Goal: Communication & Community: Answer question/provide support

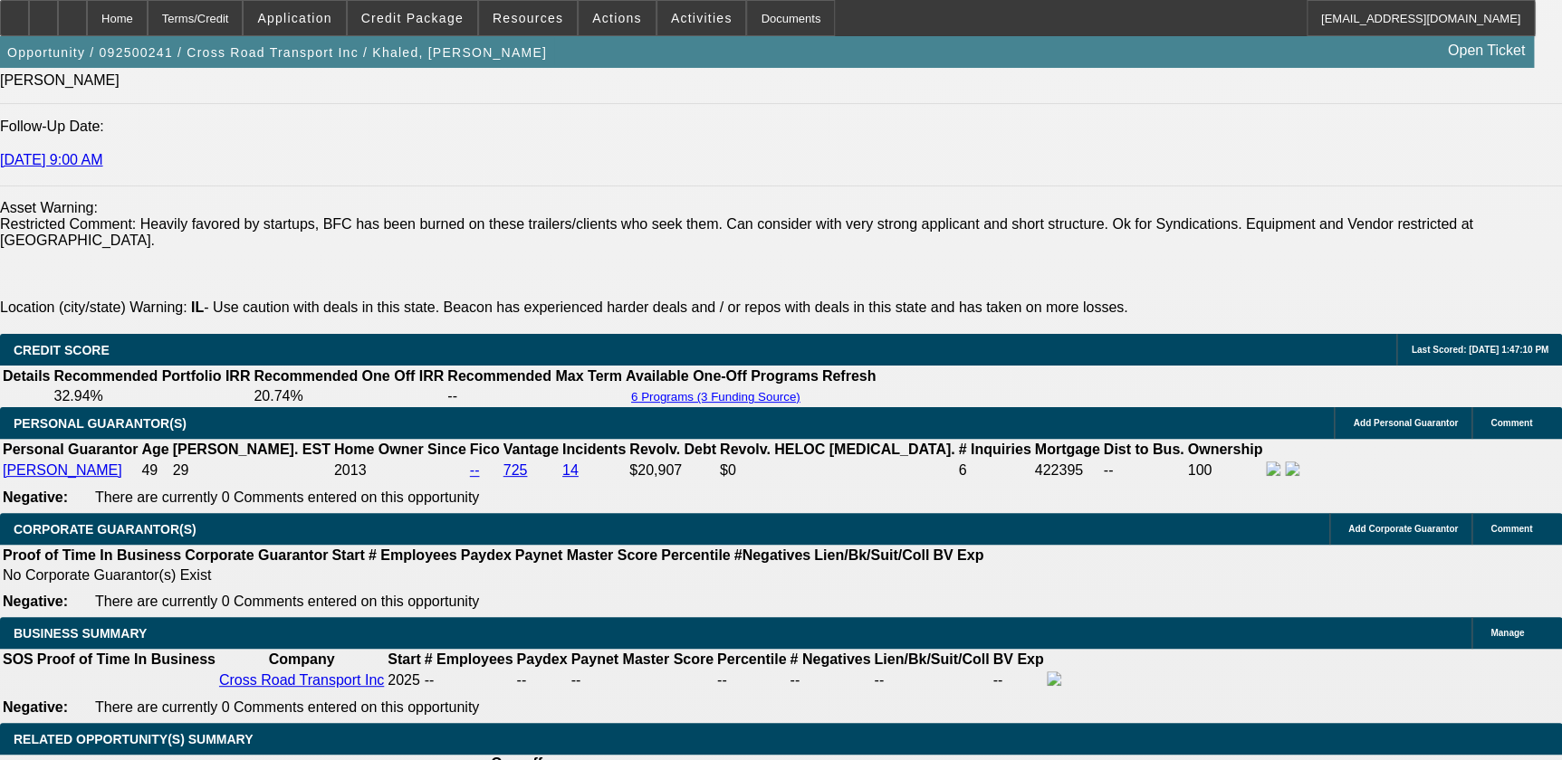
select select "0"
select select "0.1"
select select "0"
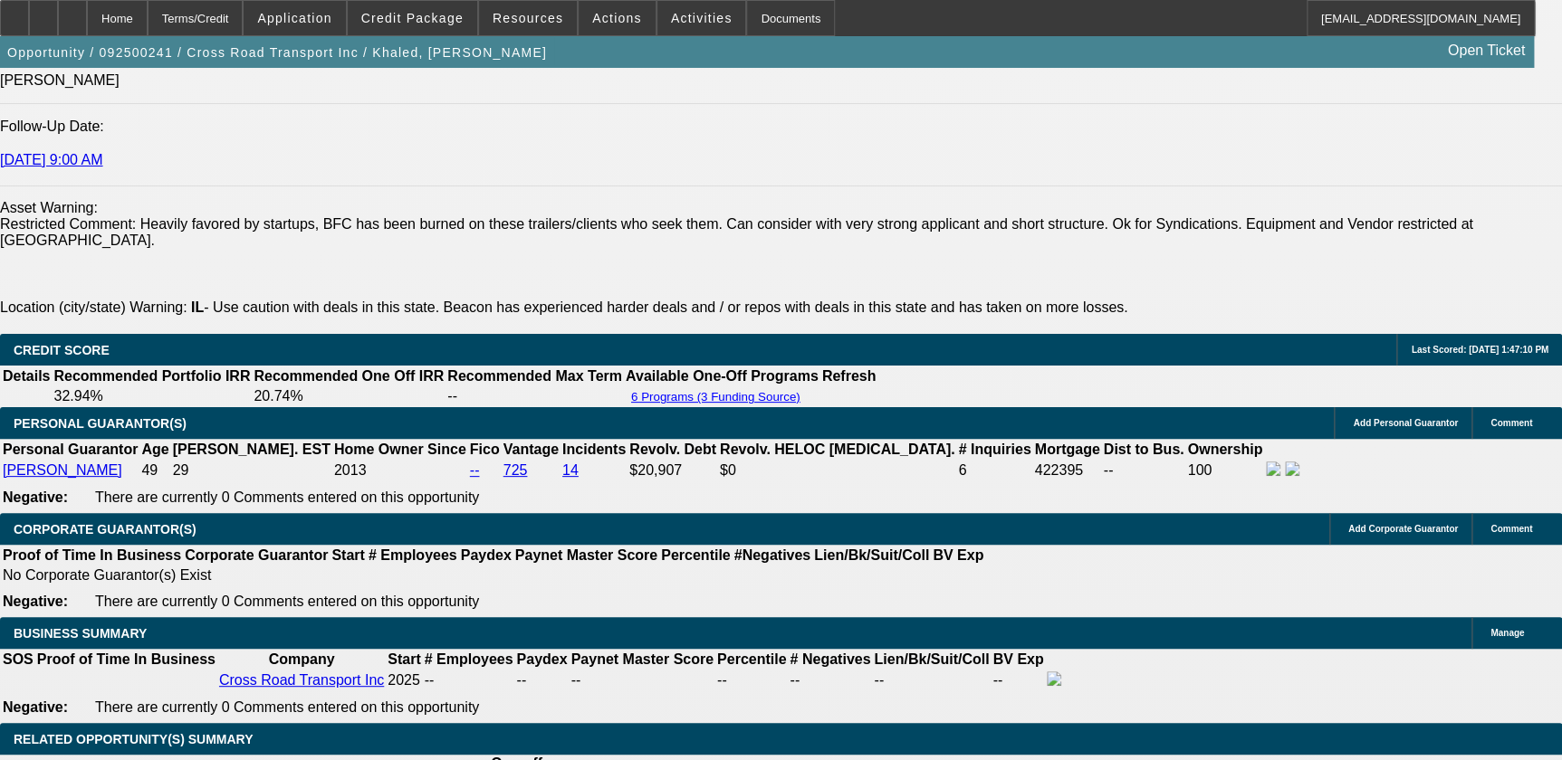
select select "0"
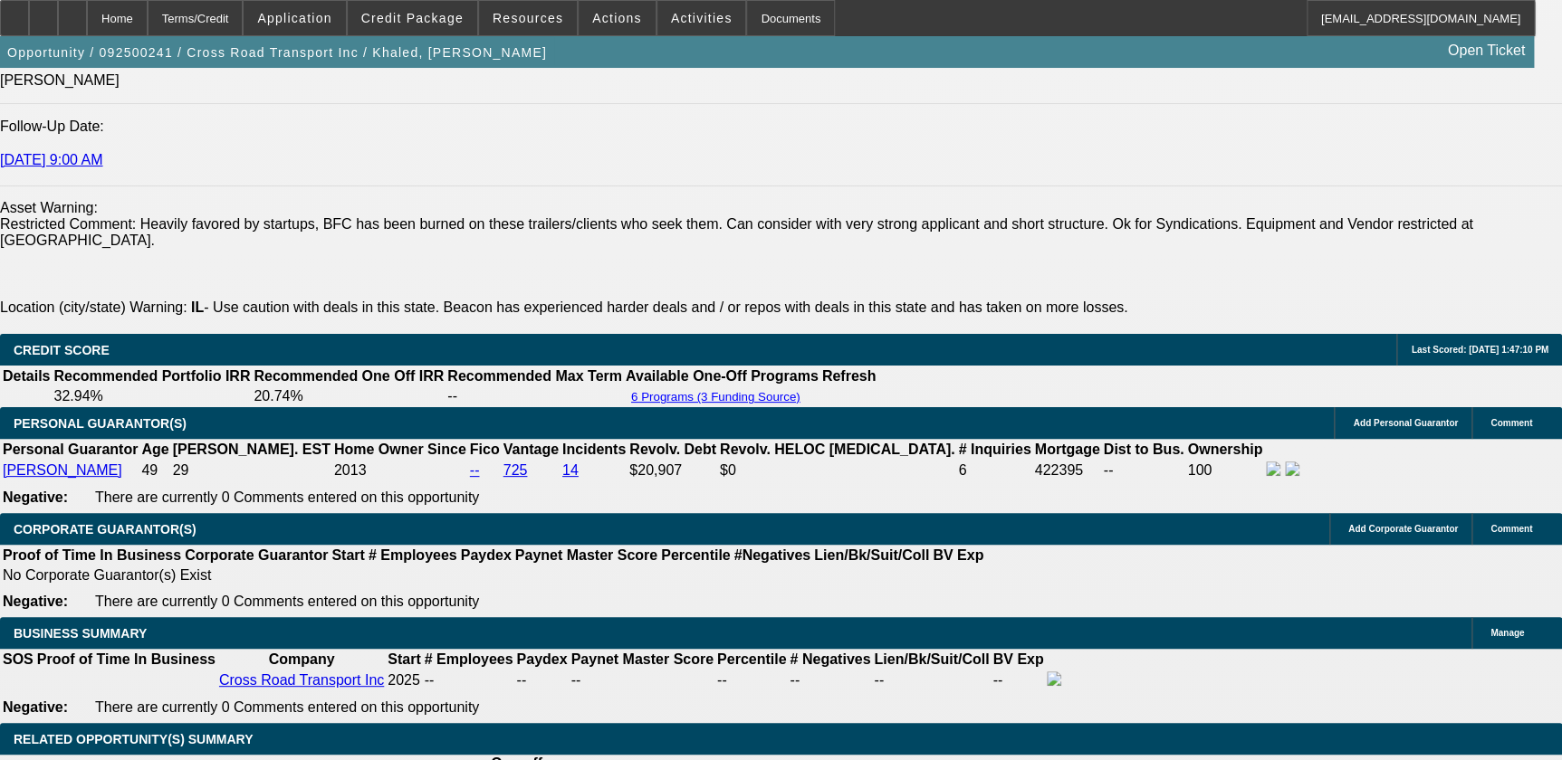
select select "0"
select select "0.1"
select select "1"
select select "4"
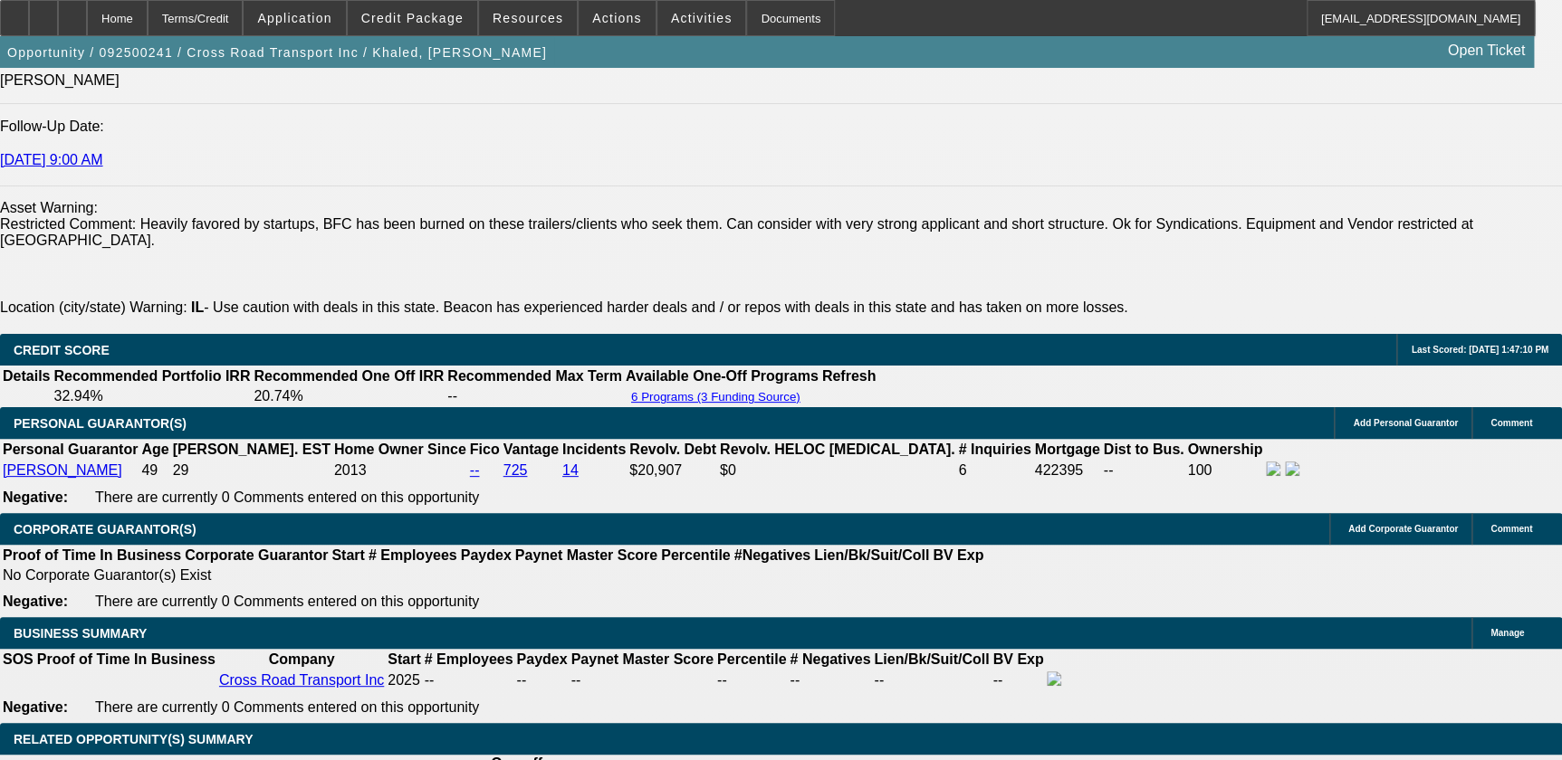
select select "1"
select select "2"
select select "5"
select select "1"
select select "2"
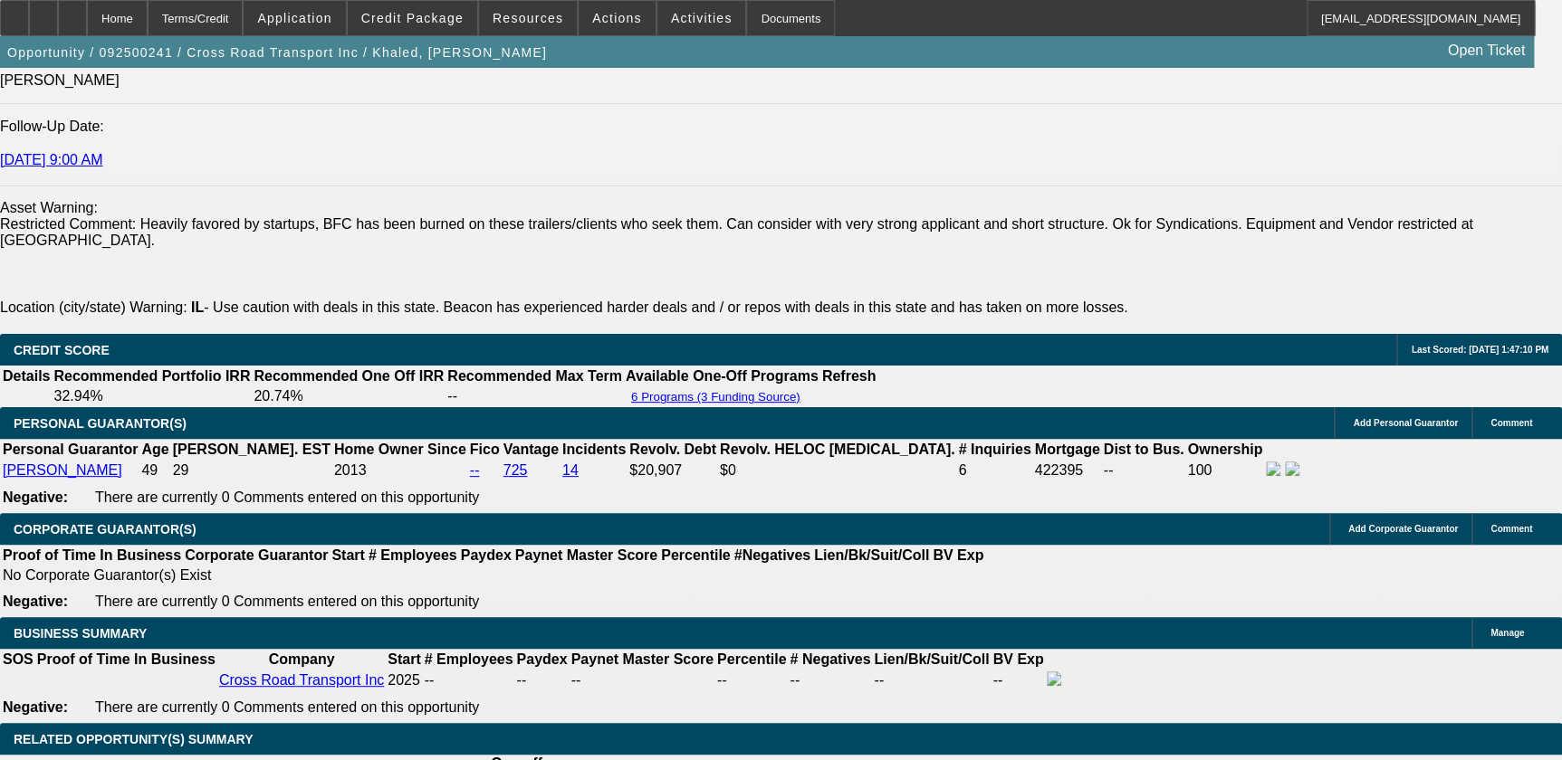
select select "5"
select select "1"
select select "3"
select select "4"
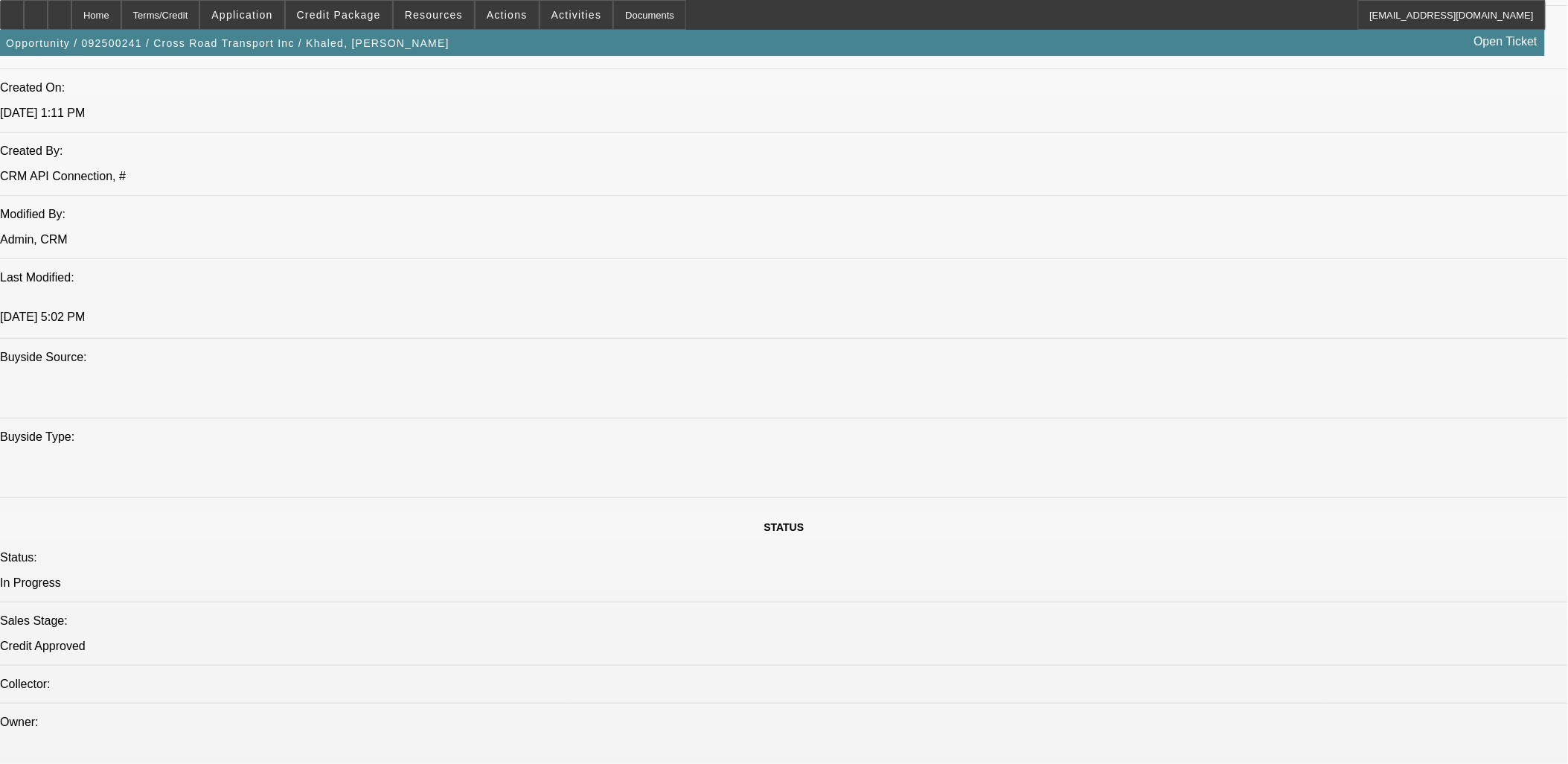
scroll to position [1240, 0]
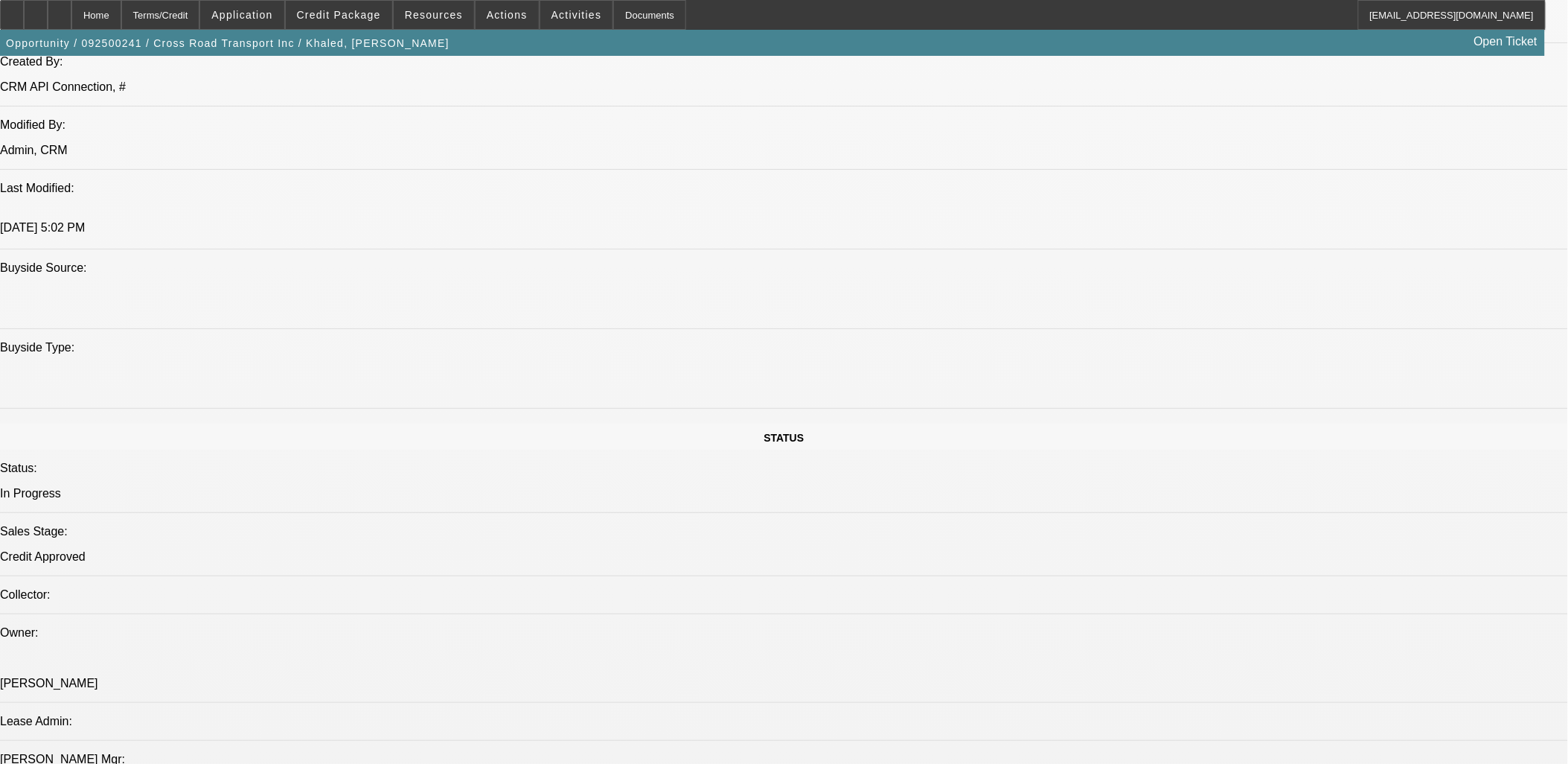
drag, startPoint x: 1074, startPoint y: 491, endPoint x: 1226, endPoint y: 514, distance: 153.7
drag, startPoint x: 1226, startPoint y: 514, endPoint x: 1269, endPoint y: 510, distance: 43.2
drag, startPoint x: 1416, startPoint y: 501, endPoint x: 1127, endPoint y: 501, distance: 289.0
